Goal: Information Seeking & Learning: Learn about a topic

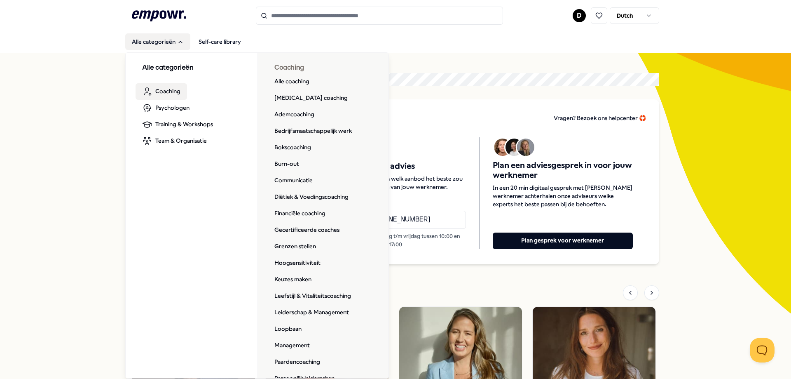
click at [166, 89] on span "Coaching" at bounding box center [167, 91] width 25 height 9
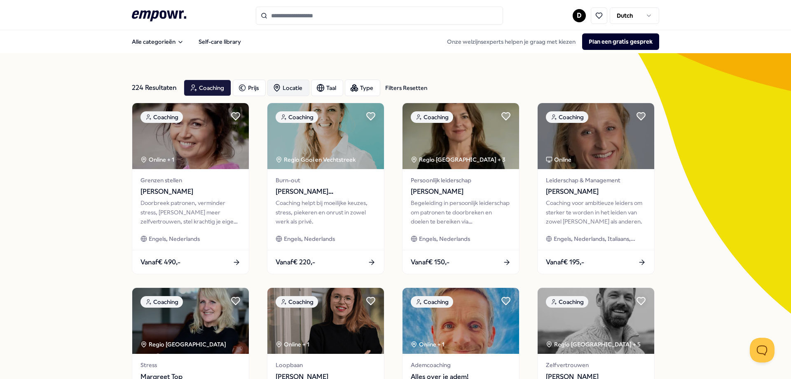
click at [279, 90] on div "Locatie" at bounding box center [289, 88] width 42 height 16
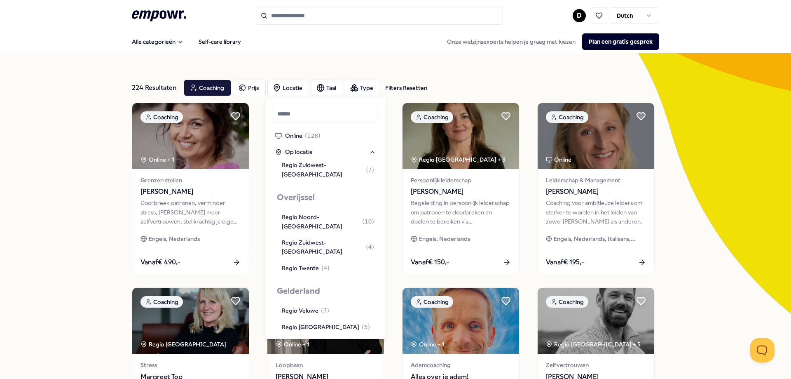
scroll to position [247, 0]
click at [319, 364] on div "Regio Zuidwest-[GEOGRAPHIC_DATA] ( 4 )" at bounding box center [328, 373] width 92 height 19
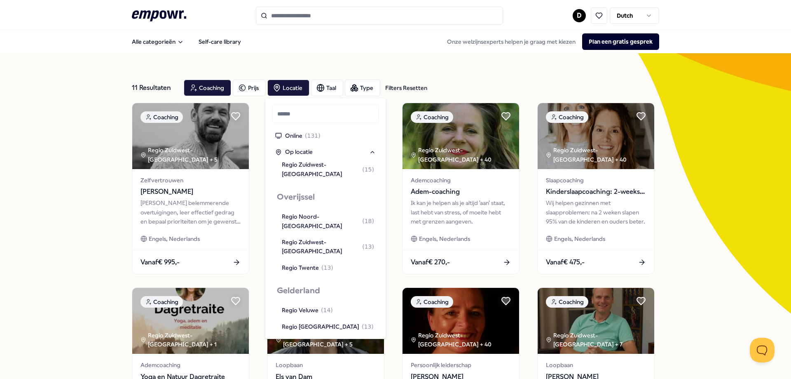
click at [63, 211] on div "11 Resultaten Filters Resetten Coaching Prijs Locatie Taal Type Filters Resette…" at bounding box center [395, 374] width 791 height 643
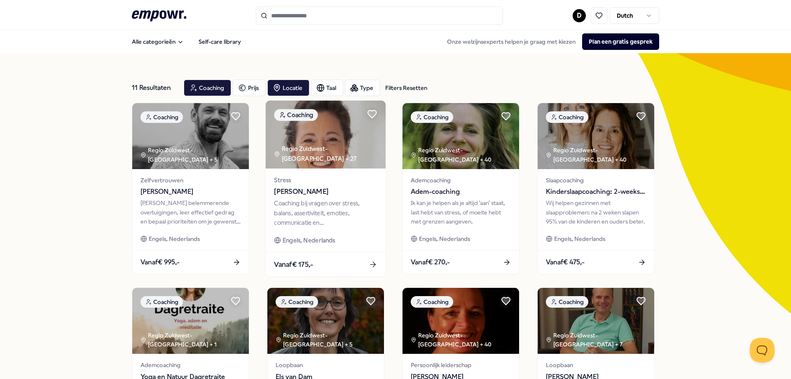
click at [297, 185] on div "Stress [PERSON_NAME]" at bounding box center [325, 186] width 103 height 22
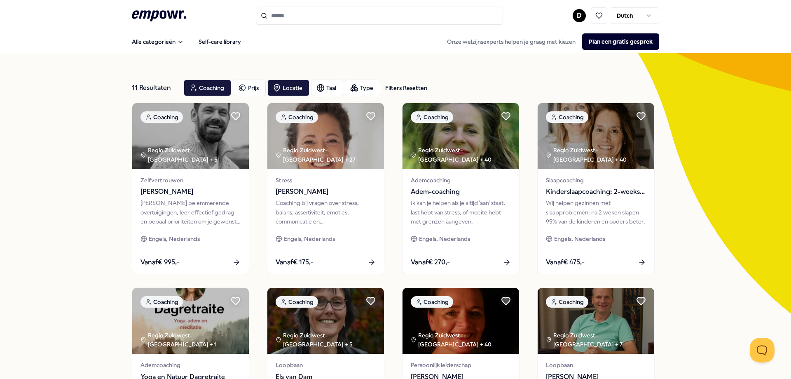
click at [304, 15] on input "Search for products, categories or subcategories" at bounding box center [379, 16] width 247 height 18
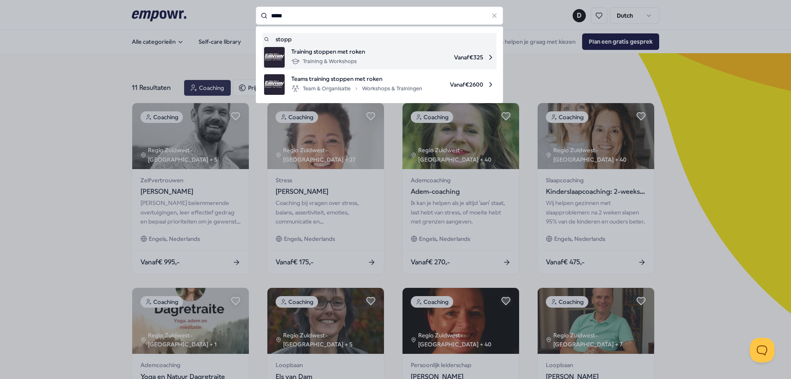
click at [363, 56] on div "Training stoppen met roken Training & Workshops Vanaf € 325" at bounding box center [379, 57] width 231 height 21
type input "*****"
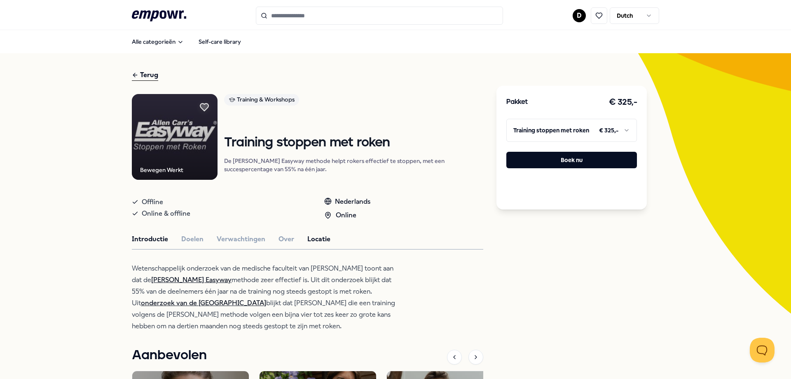
click at [308, 242] on button "Locatie" at bounding box center [319, 239] width 23 height 11
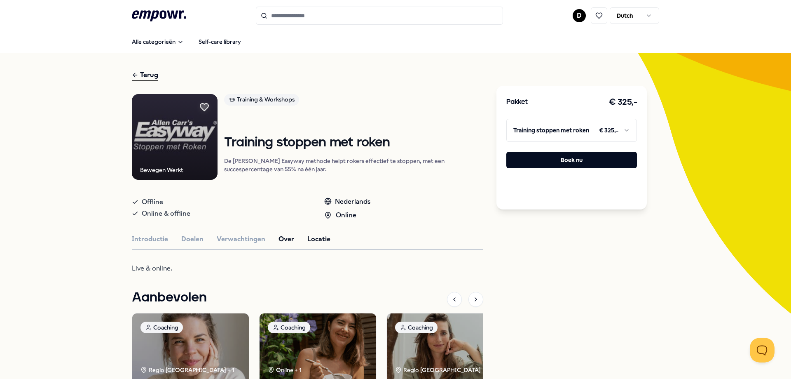
click at [283, 244] on button "Over" at bounding box center [287, 239] width 16 height 11
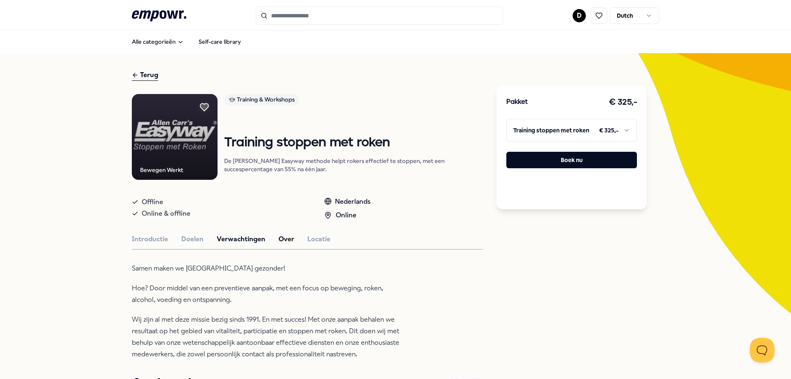
click at [240, 243] on button "Verwachtingen" at bounding box center [241, 239] width 49 height 11
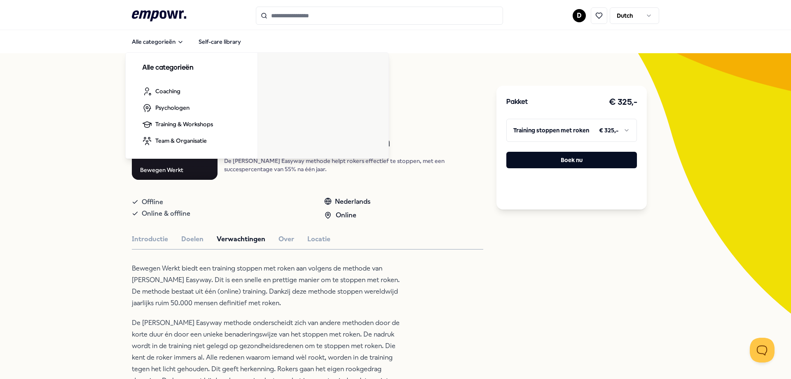
click at [160, 19] on icon ".empowr-logo_svg__cls-1{fill:#03032f}" at bounding box center [159, 15] width 54 height 15
